Goal: Information Seeking & Learning: Check status

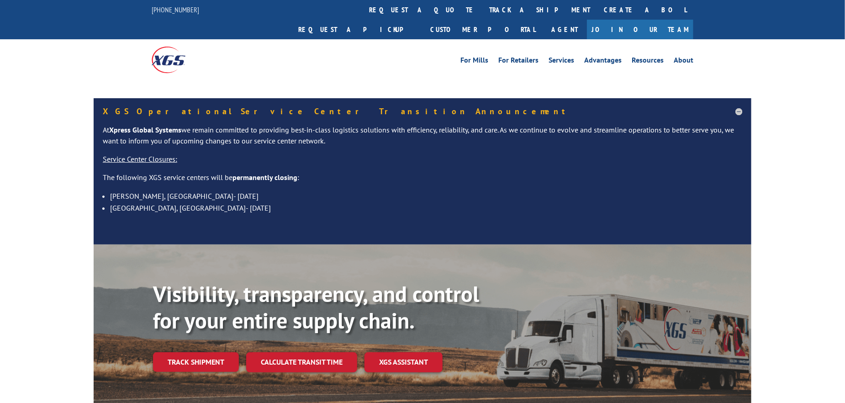
click at [184, 353] on div "Visibility, transparency, and control for your entire supply chain. Track shipm…" at bounding box center [452, 344] width 598 height 127
click at [184, 352] on link "Track shipment" at bounding box center [196, 361] width 86 height 19
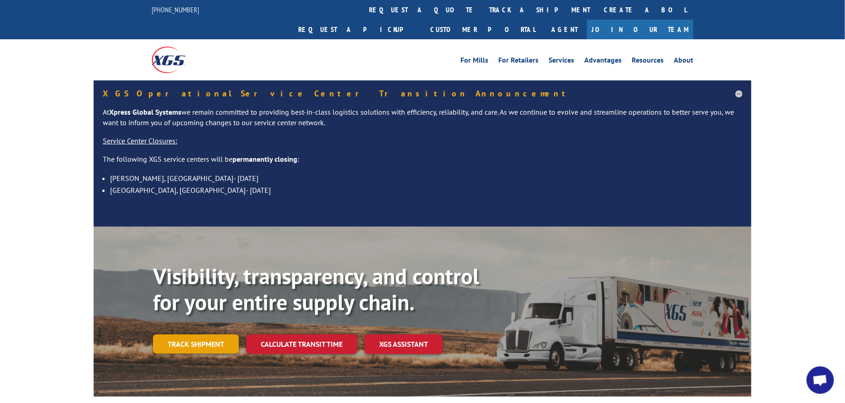
click at [211, 334] on link "Track shipment" at bounding box center [196, 343] width 86 height 19
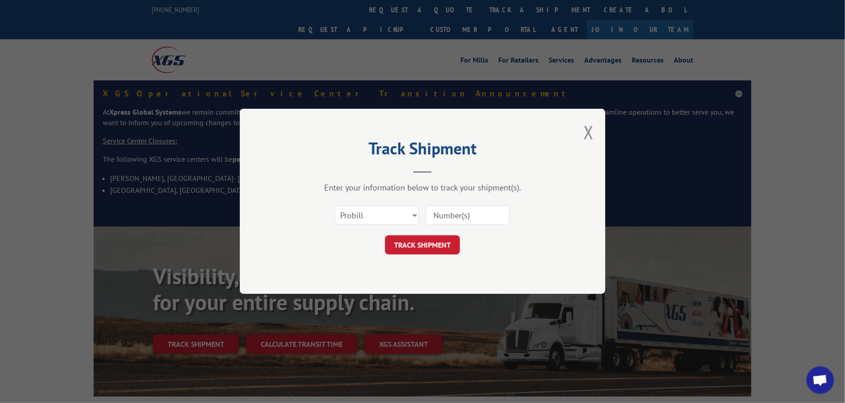
click at [432, 213] on input at bounding box center [468, 215] width 84 height 19
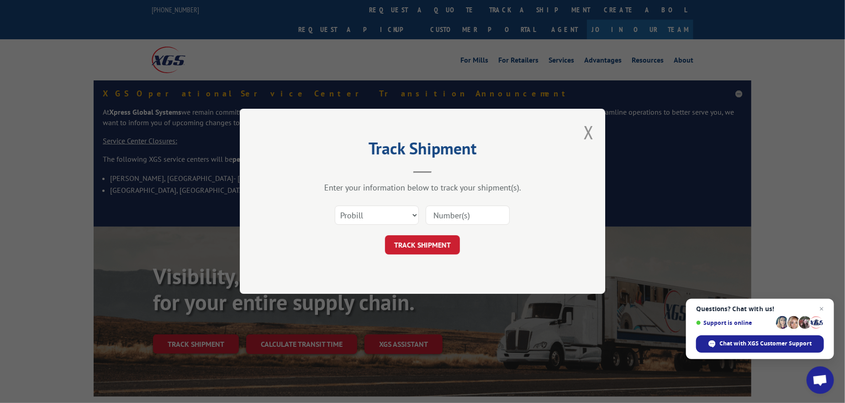
paste input "17468894"
type input "17468894"
click at [427, 240] on button "TRACK SHIPMENT" at bounding box center [422, 245] width 75 height 19
